Goal: Task Accomplishment & Management: Use online tool/utility

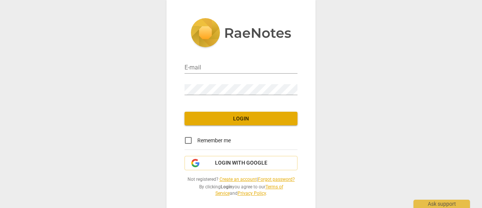
type input "[PERSON_NAME][EMAIL_ADDRESS][DOMAIN_NAME]"
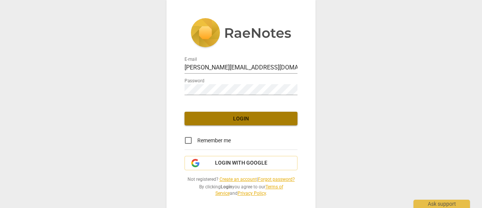
click at [238, 121] on span "Login" at bounding box center [241, 119] width 101 height 8
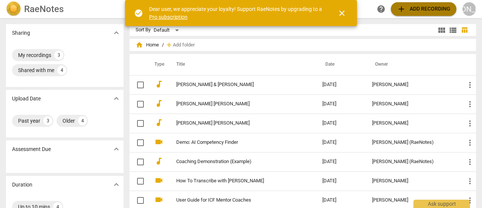
click at [407, 11] on span "add Add recording" at bounding box center [423, 9] width 53 height 9
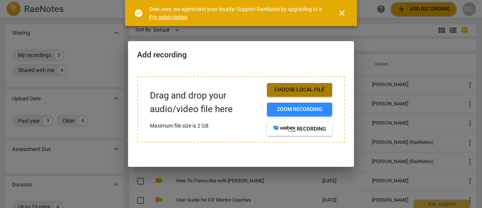
click at [302, 88] on span "Choose local file" at bounding box center [299, 90] width 53 height 8
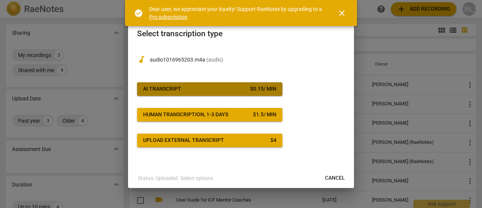
click at [200, 89] on span "AI Transcript $ 0.15 / min" at bounding box center [209, 89] width 133 height 8
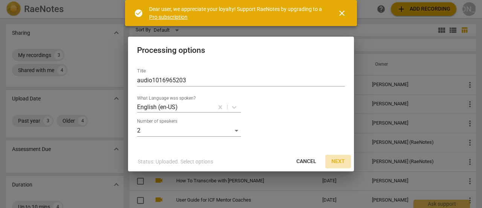
click at [336, 162] on span "Next" at bounding box center [338, 161] width 14 height 8
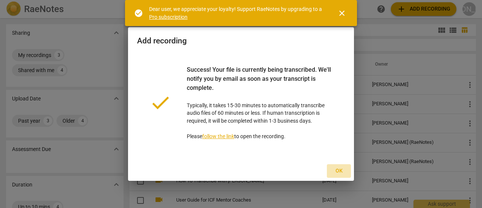
click at [339, 171] on span "Ok" at bounding box center [339, 171] width 12 height 8
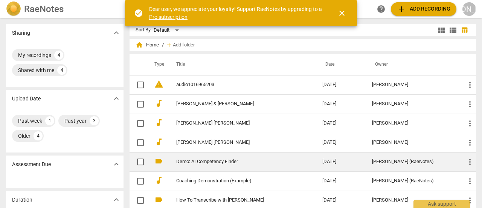
click at [217, 164] on td "Demo: AI Competency Finder" at bounding box center [241, 161] width 149 height 19
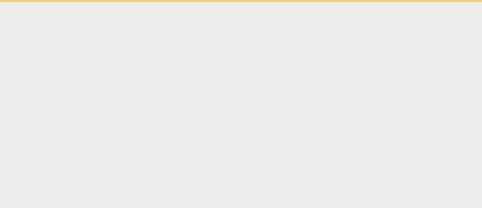
click at [217, 2] on html "check_circle Dear user, we appreciate your loyalty! Support RaeNotes by upgradi…" at bounding box center [241, 1] width 482 height 2
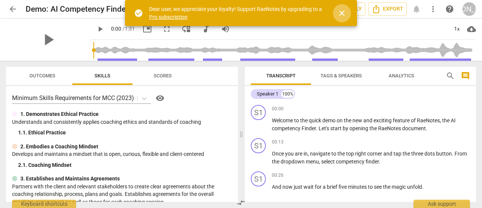
click at [342, 15] on span "close" at bounding box center [341, 13] width 9 height 9
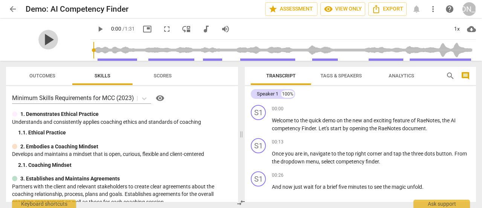
click at [47, 41] on span "play_arrow" at bounding box center [48, 40] width 20 height 20
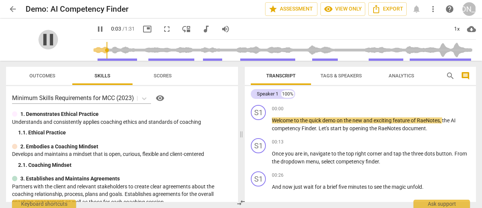
click at [51, 40] on span "pause" at bounding box center [48, 40] width 20 height 20
click at [99, 31] on span "play_arrow" at bounding box center [100, 28] width 9 height 9
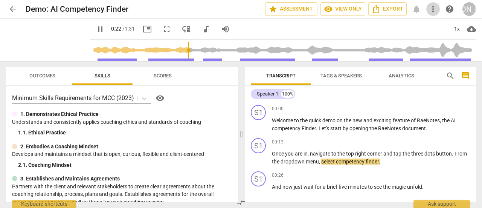
click at [435, 9] on span "more_vert" at bounding box center [433, 9] width 9 height 9
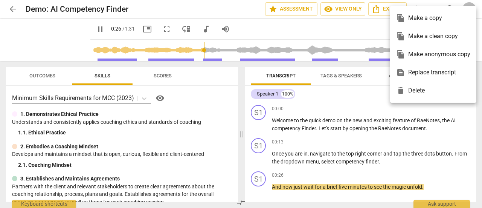
click at [365, 105] on div at bounding box center [241, 104] width 482 height 208
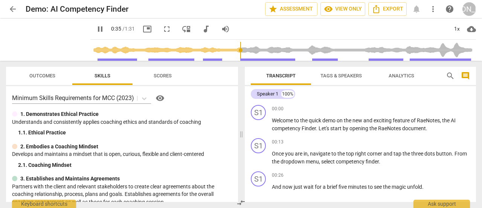
scroll to position [114, 0]
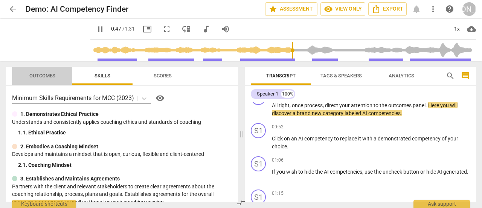
click at [37, 81] on button "Outcomes" at bounding box center [42, 76] width 60 height 18
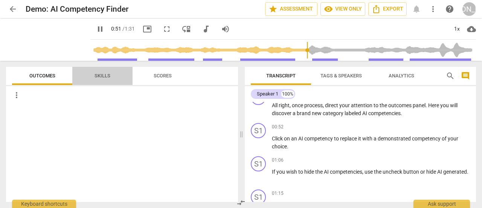
click at [104, 76] on span "Skills" at bounding box center [103, 76] width 16 height 6
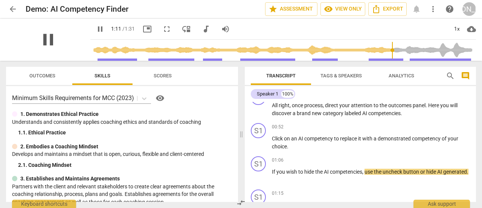
click at [45, 36] on span "pause" at bounding box center [48, 40] width 20 height 20
type input "72"
click at [11, 7] on span "arrow_back" at bounding box center [12, 9] width 9 height 9
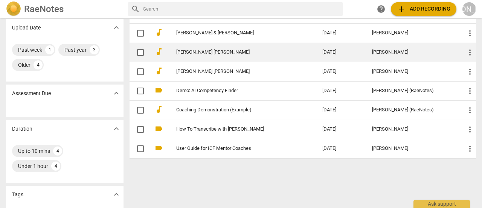
scroll to position [78, 0]
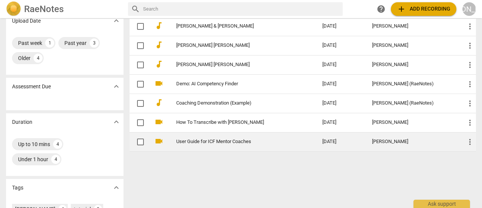
click at [226, 139] on link "User Guide for ICF Mentor Coaches" at bounding box center [235, 142] width 119 height 6
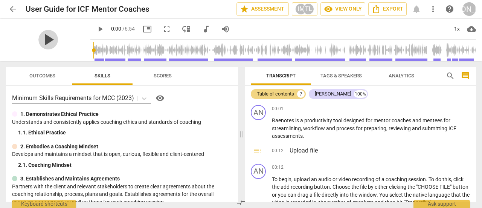
click at [44, 38] on span "play_arrow" at bounding box center [48, 40] width 20 height 20
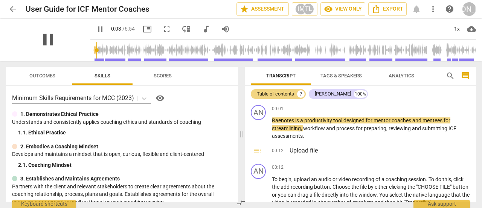
type input "3"
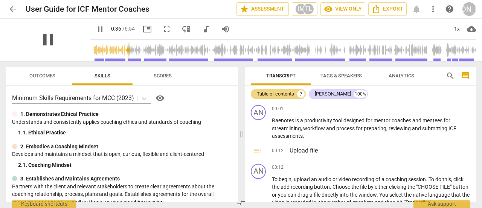
scroll to position [123, 0]
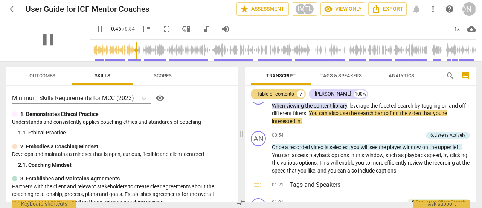
click at [72, 35] on div "pause" at bounding box center [48, 39] width 84 height 42
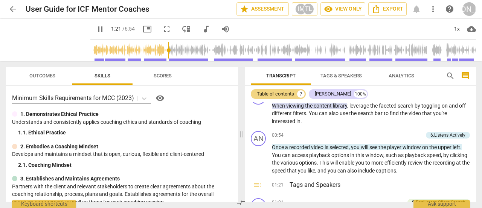
type input "82"
click at [11, 9] on span "arrow_back" at bounding box center [12, 9] width 9 height 9
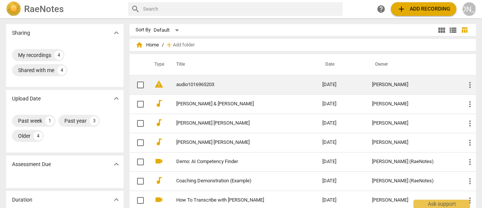
click at [197, 85] on link "audio1016965203" at bounding box center [235, 85] width 119 height 6
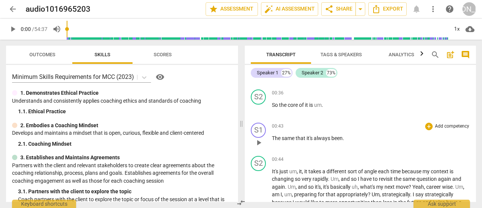
scroll to position [102, 0]
click at [11, 28] on span "play_arrow" at bounding box center [12, 28] width 9 height 9
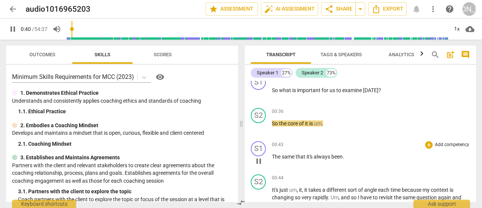
scroll to position [85, 0]
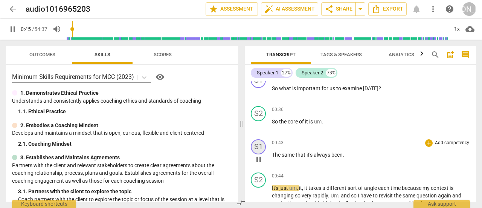
click at [259, 144] on div "S1" at bounding box center [258, 146] width 15 height 15
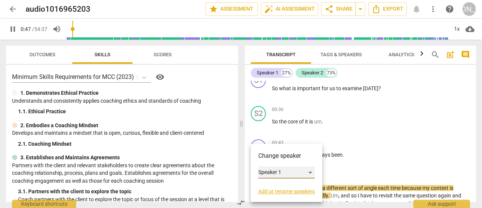
click at [313, 171] on div "Speaker 1" at bounding box center [286, 172] width 56 height 12
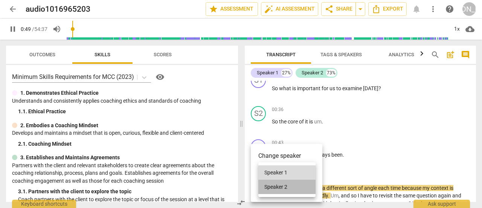
click at [300, 188] on li "Speaker 2" at bounding box center [286, 186] width 57 height 14
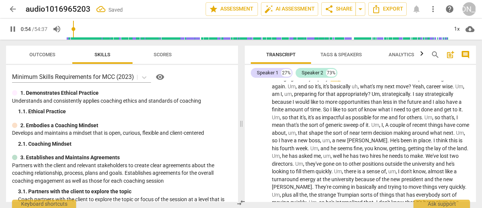
scroll to position [202, 0]
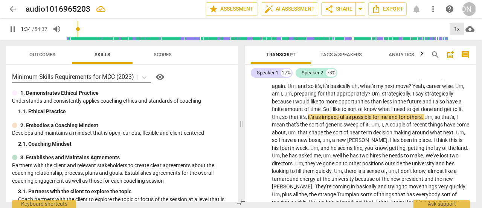
click at [458, 28] on div "1x" at bounding box center [457, 29] width 14 height 12
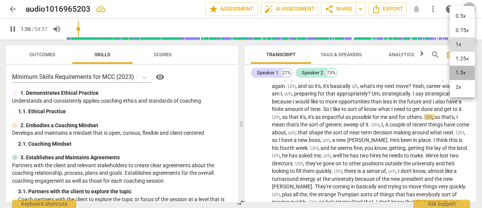
click at [461, 73] on li "1.5x" at bounding box center [462, 73] width 25 height 14
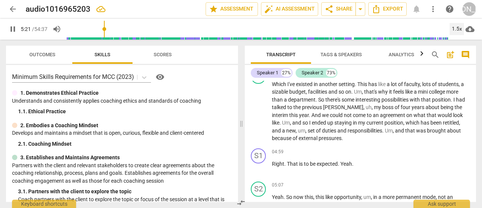
scroll to position [584, 0]
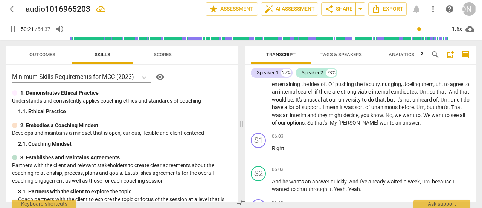
type input "3022"
